Goal: Find specific page/section: Find specific page/section

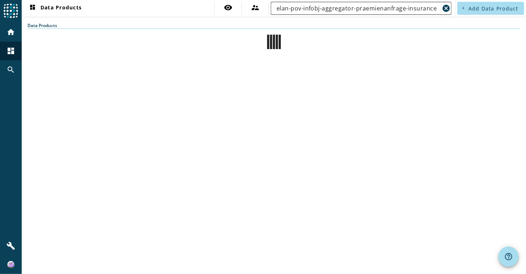
click at [434, 9] on input "elan-pov-infobj-aggregator-praemienanfrage-insurance" at bounding box center [357, 8] width 163 height 9
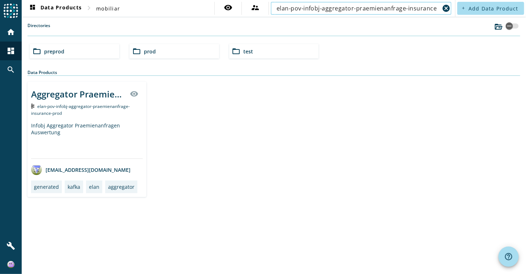
click at [411, 6] on input "elan-pov-infobj-aggregator-praemienanfrage-insurance" at bounding box center [357, 8] width 163 height 9
drag, startPoint x: 436, startPoint y: 10, endPoint x: 253, endPoint y: 7, distance: 182.5
click at [253, 7] on div "visibility supervisor_account [PERSON_NAME]-pov-infobj-aggregator-praemienanfra…" at bounding box center [333, 8] width 239 height 13
click at [335, 7] on input "text" at bounding box center [360, 8] width 169 height 9
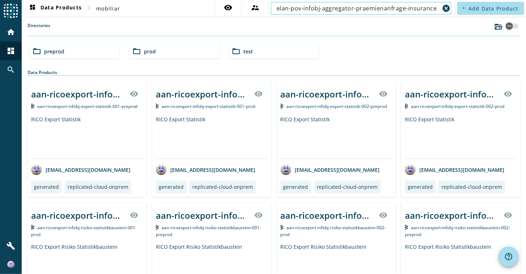
type input "elan-pov-infobj-aggregator-praemienanfrage-insurance"
click at [429, 9] on input "elan-pov-infobj-aggregator-praemienanfrage-insurance" at bounding box center [357, 8] width 163 height 9
